Goal: Information Seeking & Learning: Understand process/instructions

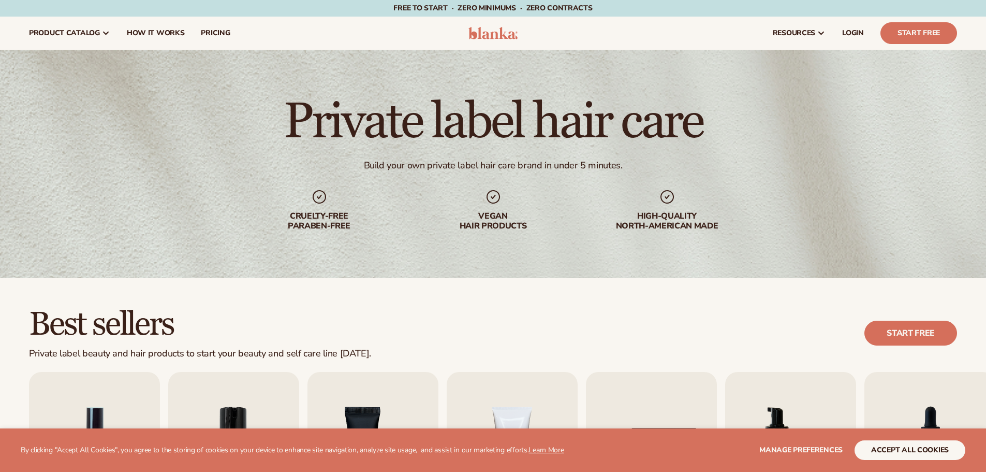
scroll to position [155, 0]
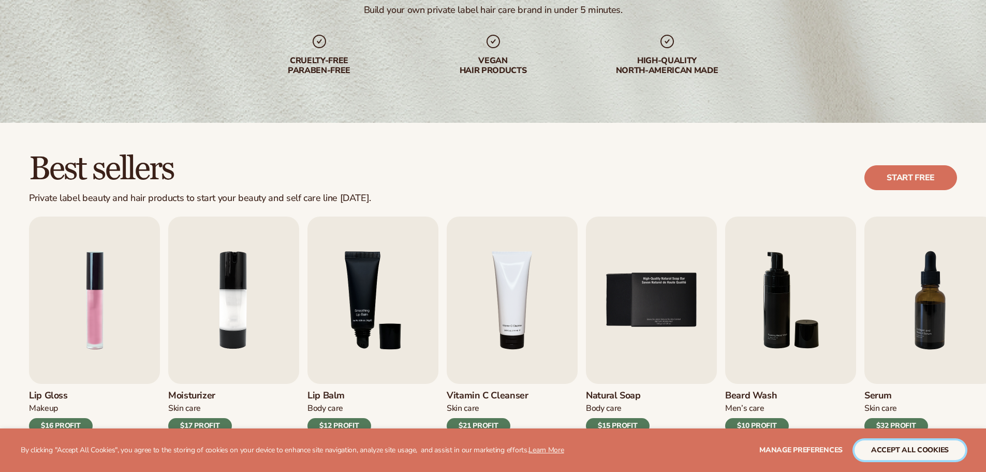
click at [878, 454] on button "accept all cookies" at bounding box center [910, 450] width 111 height 20
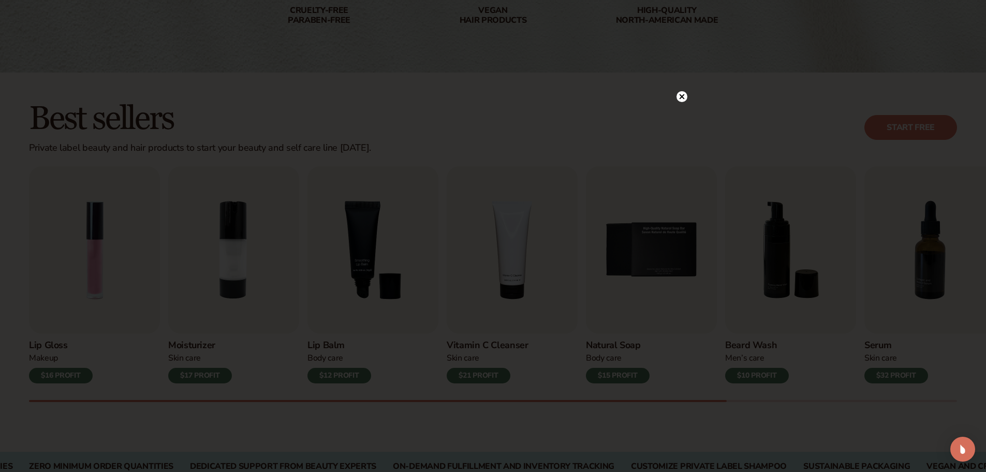
scroll to position [207, 0]
click at [680, 114] on circle at bounding box center [682, 117] width 11 height 11
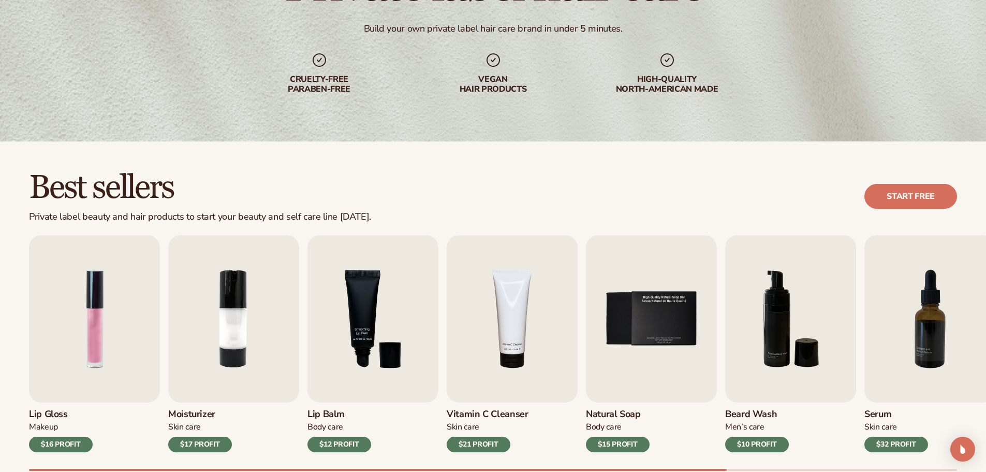
scroll to position [0, 0]
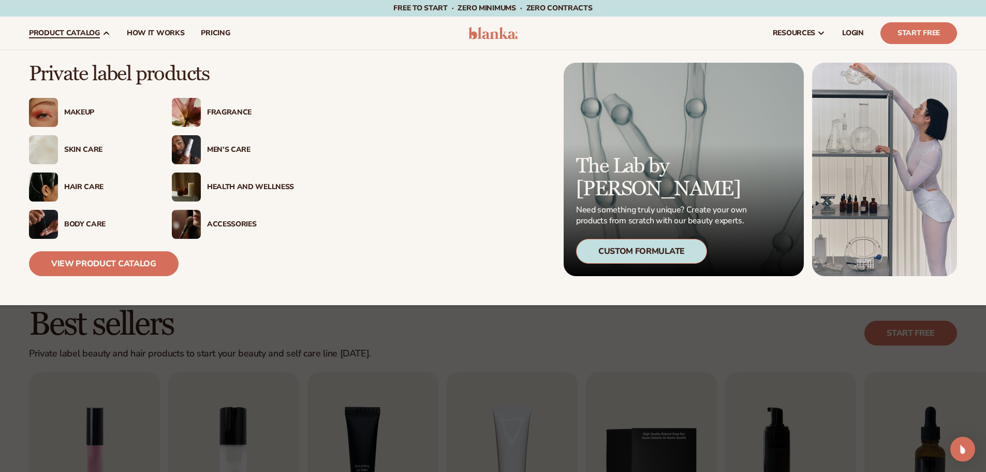
click at [73, 185] on div "Hair Care" at bounding box center [107, 187] width 87 height 9
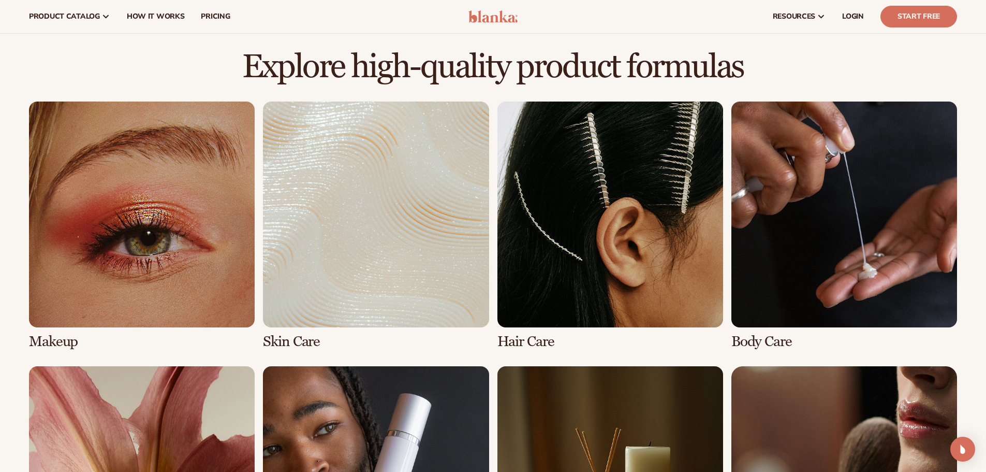
scroll to position [673, 0]
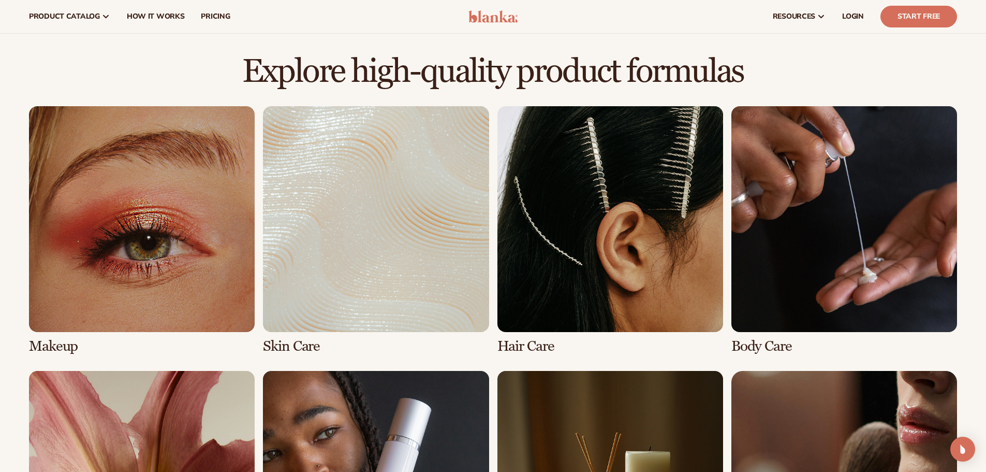
click at [608, 285] on link "3 / 8" at bounding box center [611, 230] width 226 height 248
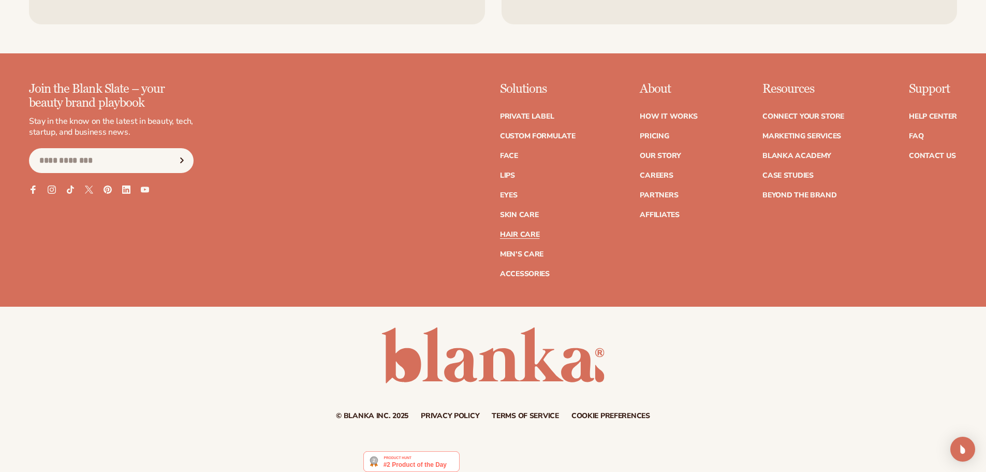
scroll to position [2226, 0]
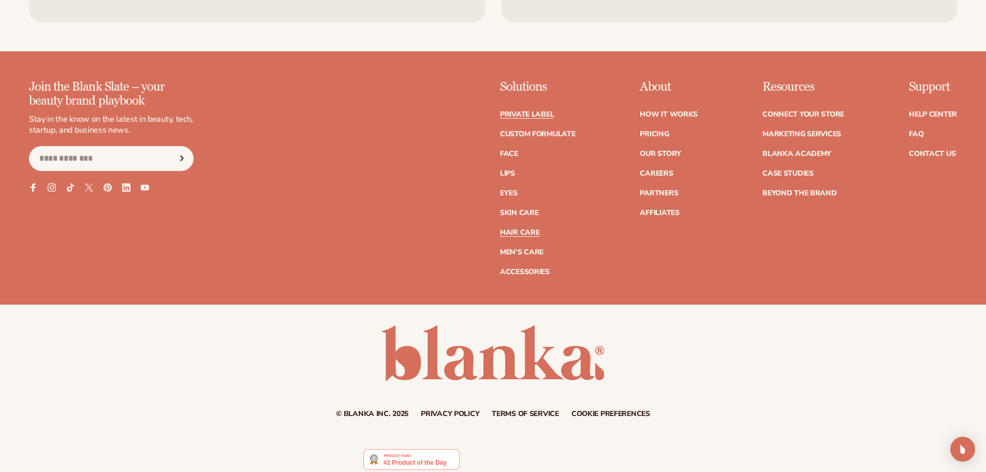
click at [535, 111] on link "Private label" at bounding box center [527, 114] width 54 height 7
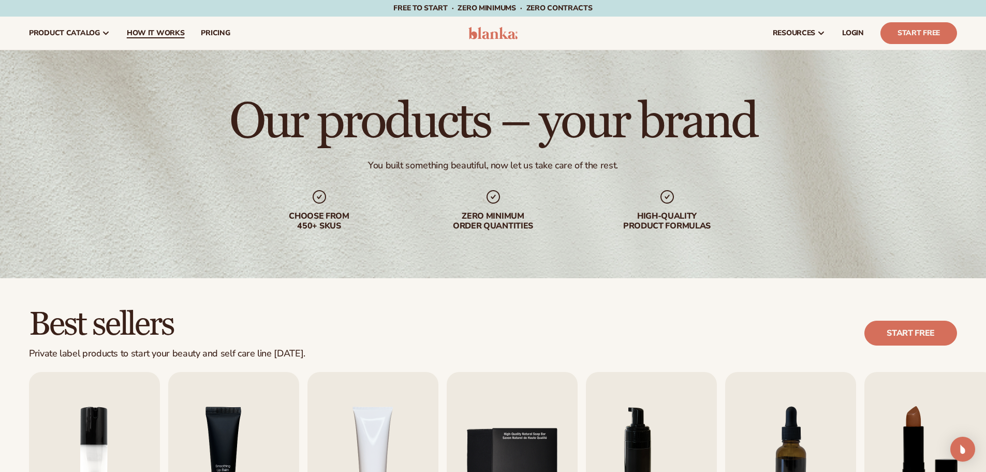
click at [143, 35] on span "How It Works" at bounding box center [156, 33] width 58 height 8
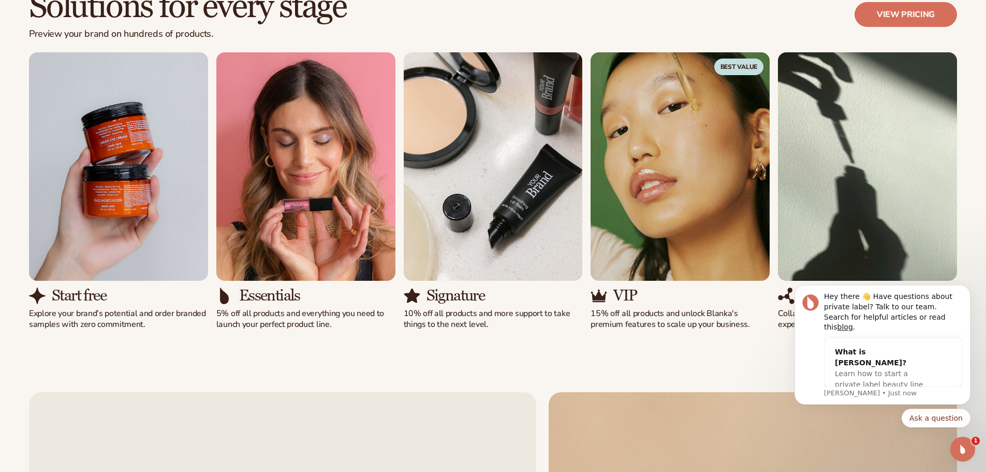
drag, startPoint x: 328, startPoint y: 1, endPoint x: 377, endPoint y: 9, distance: 49.9
click at [377, 9] on div "Solutions for every stage Preview your brand on hundreds of products. View pric…" at bounding box center [493, 21] width 928 height 63
